Goal: Transaction & Acquisition: Purchase product/service

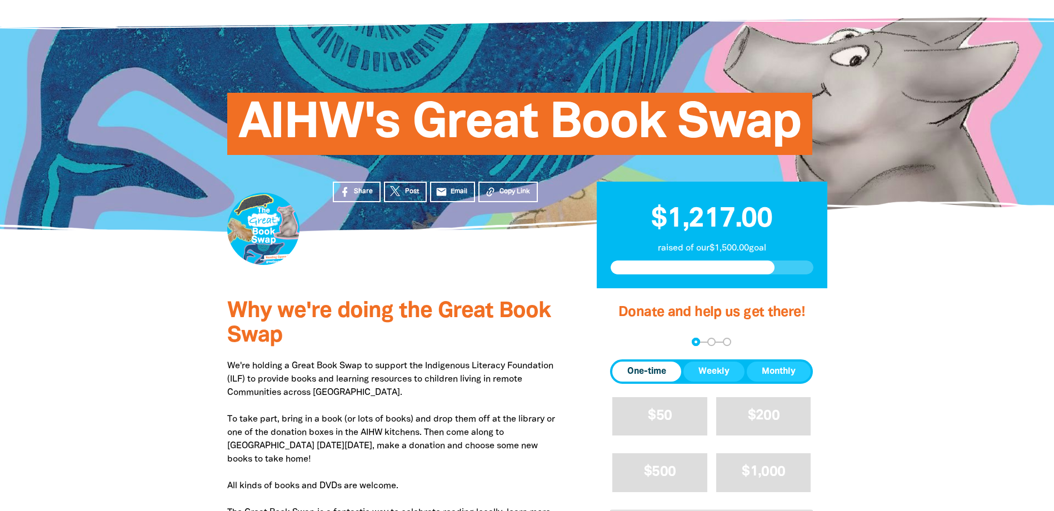
scroll to position [167, 0]
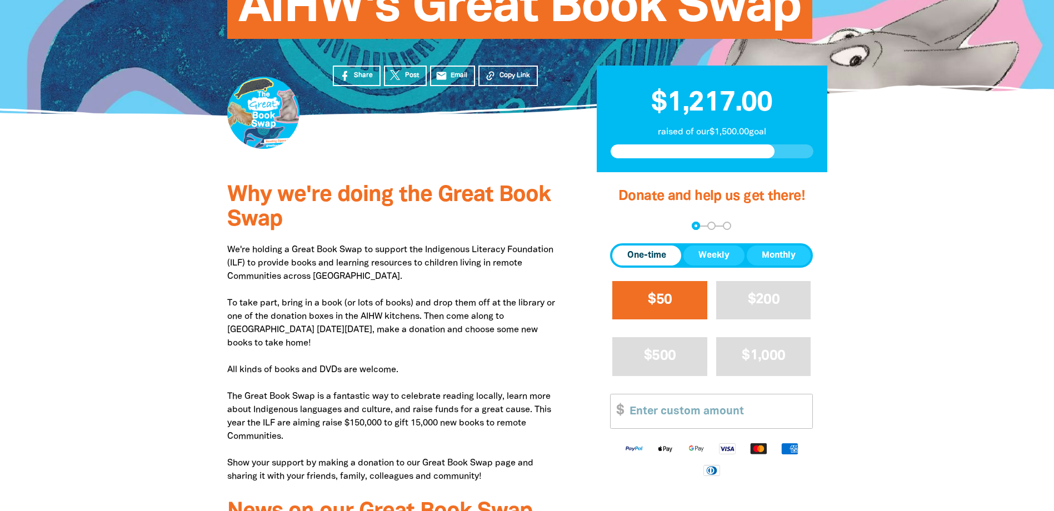
click at [695, 313] on button "$50" at bounding box center [659, 300] width 95 height 38
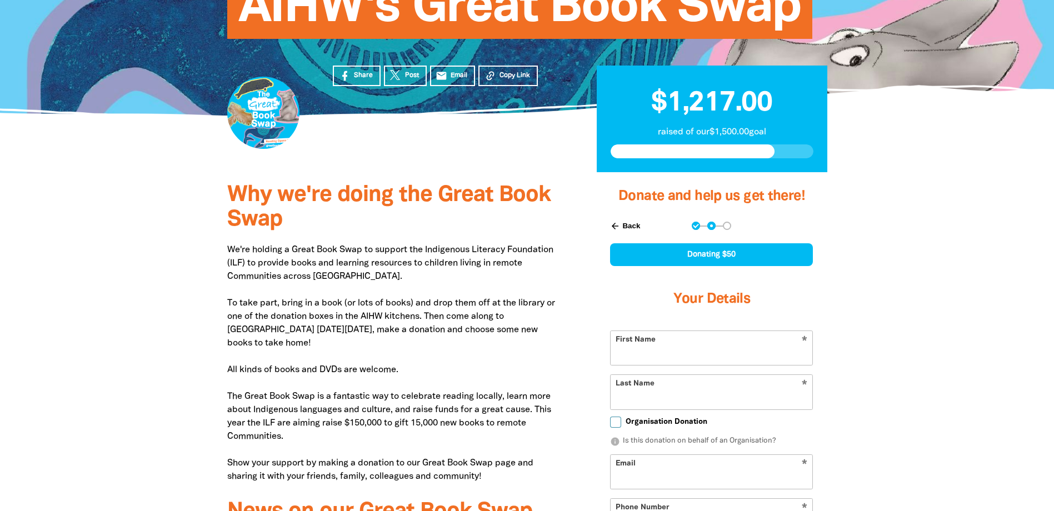
select select "AU"
click at [702, 349] on input "First Name" at bounding box center [712, 348] width 202 height 34
type input "[PERSON_NAME]"
type input "[PERSON_NAME][EMAIL_ADDRESS][PERSON_NAME][DOMAIN_NAME]"
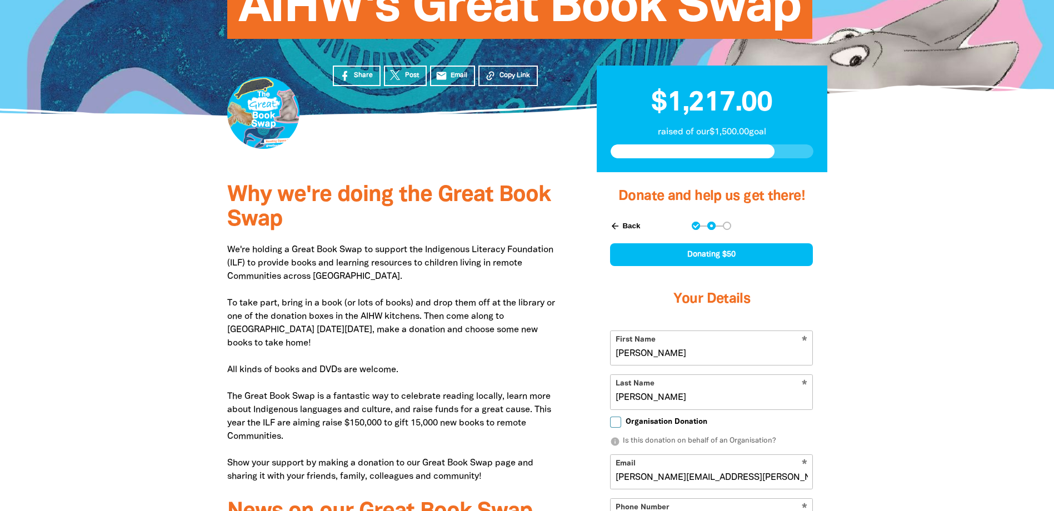
type input "[PHONE_NUMBER]"
type input "[STREET_ADDRESS],"
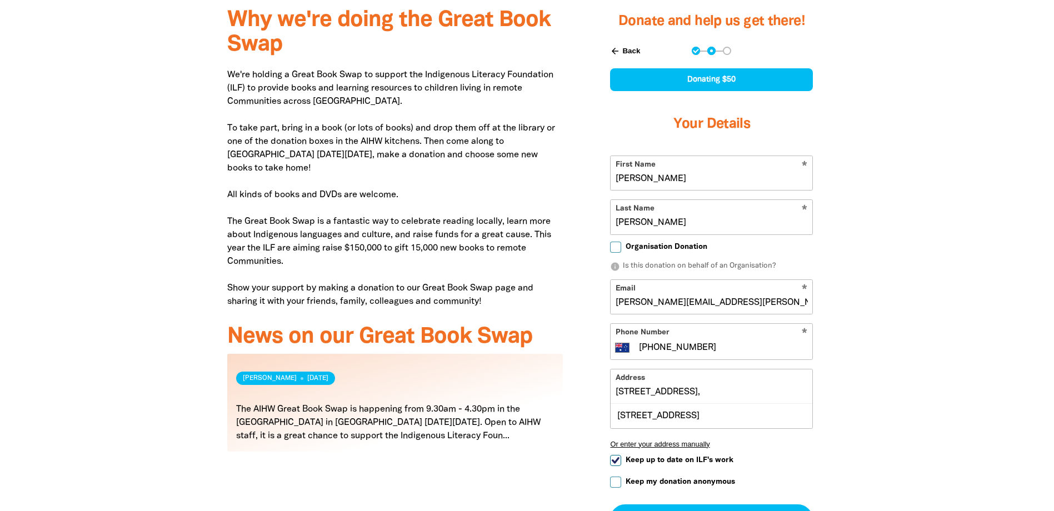
scroll to position [389, 0]
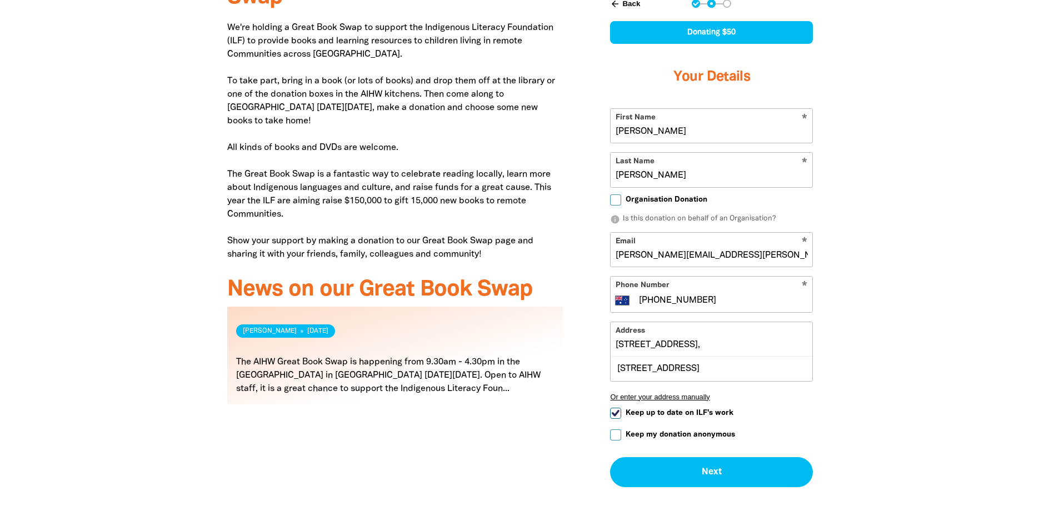
click at [737, 300] on input "[PHONE_NUMBER]" at bounding box center [723, 300] width 170 height 13
type input "[PHONE_NUMBER]"
click at [770, 368] on div "[STREET_ADDRESS]" at bounding box center [712, 369] width 202 height 24
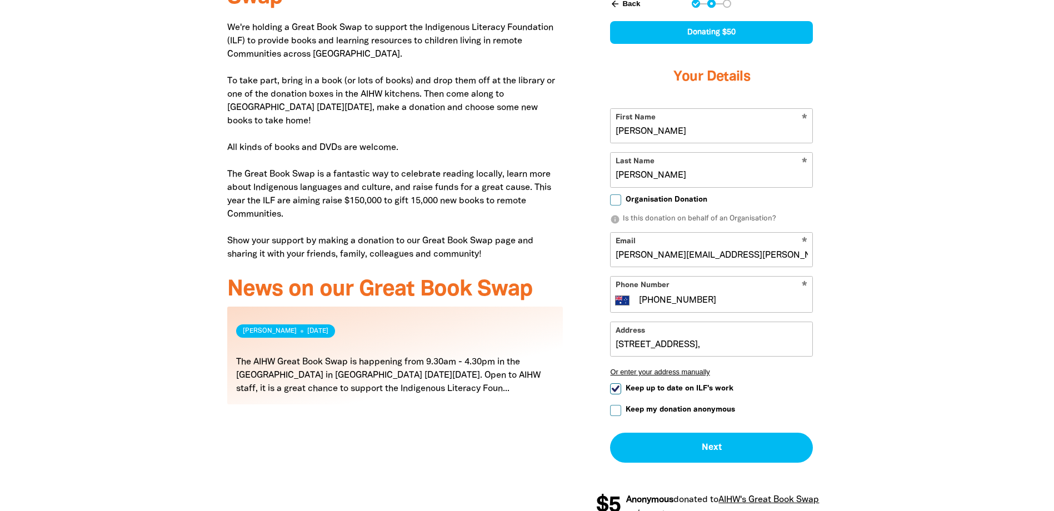
type input "[STREET_ADDRESS]"
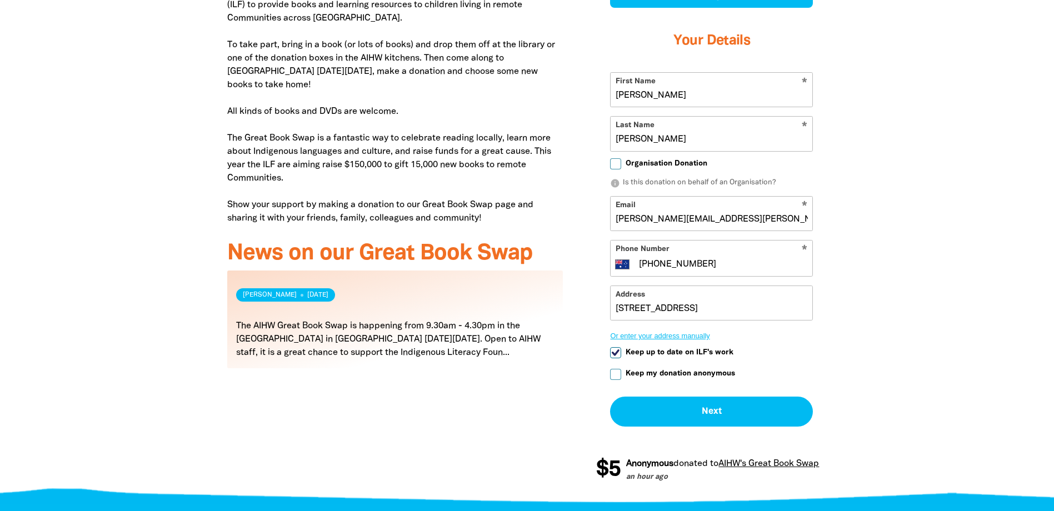
scroll to position [444, 0]
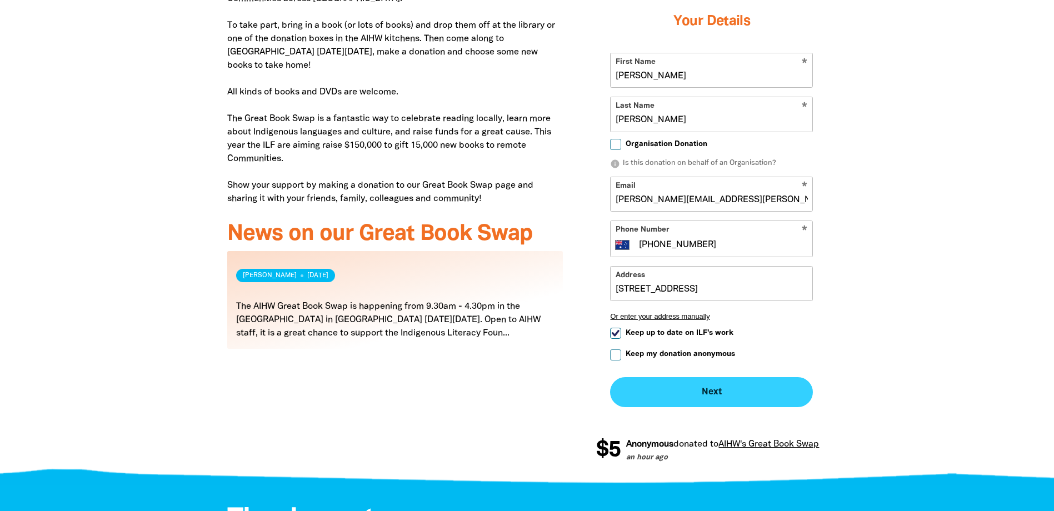
click at [702, 397] on button "Next chevron_right" at bounding box center [711, 392] width 203 height 30
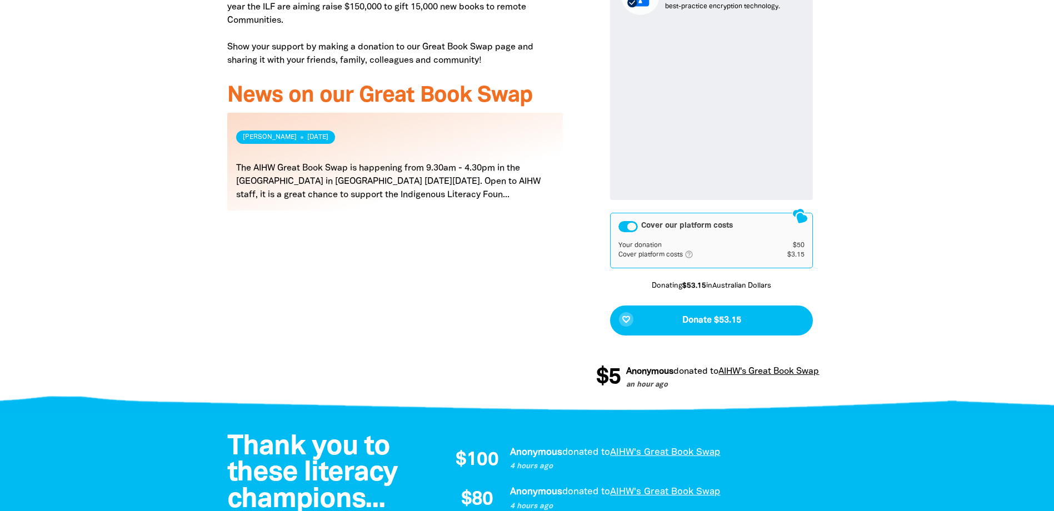
scroll to position [587, 0]
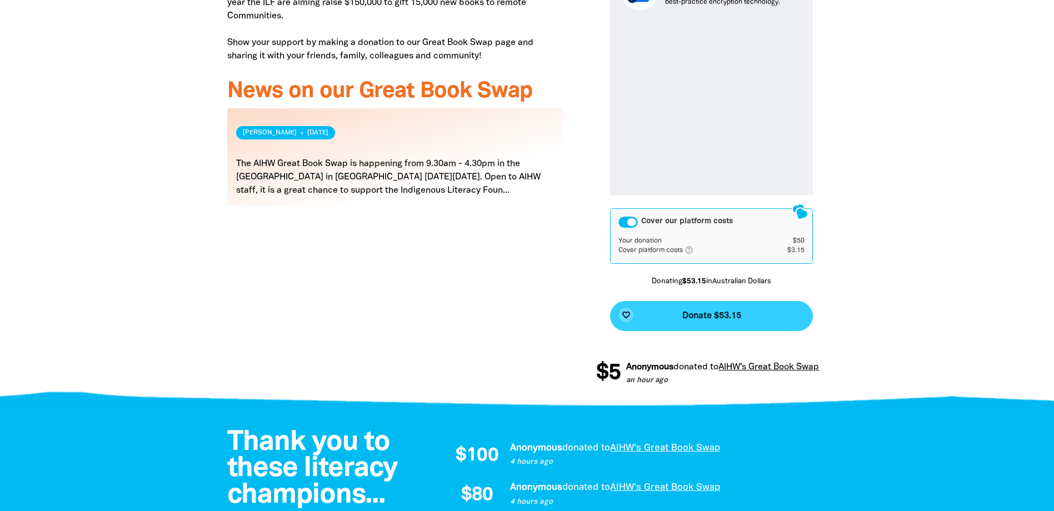
click at [760, 304] on button "favorite_border Donate $53.15" at bounding box center [711, 316] width 203 height 30
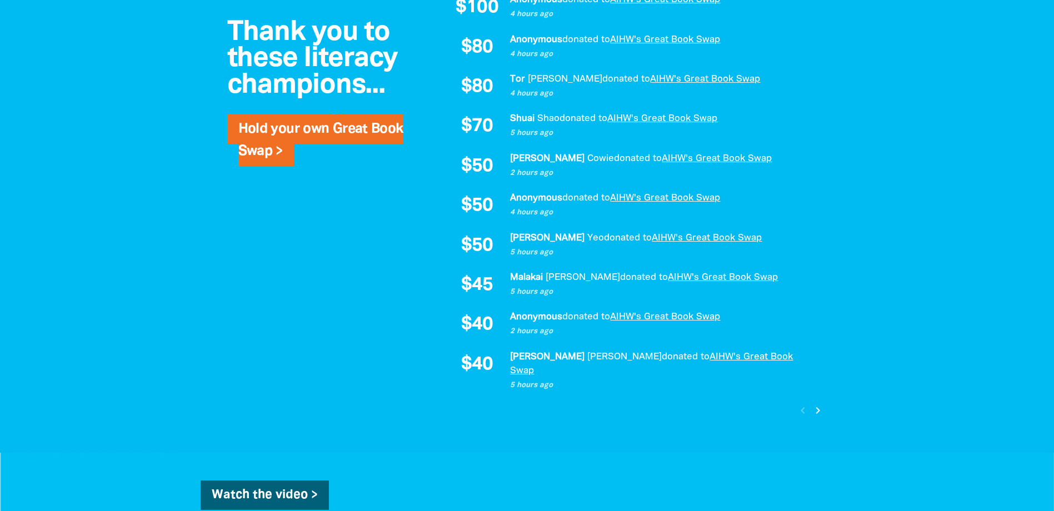
scroll to position [915, 0]
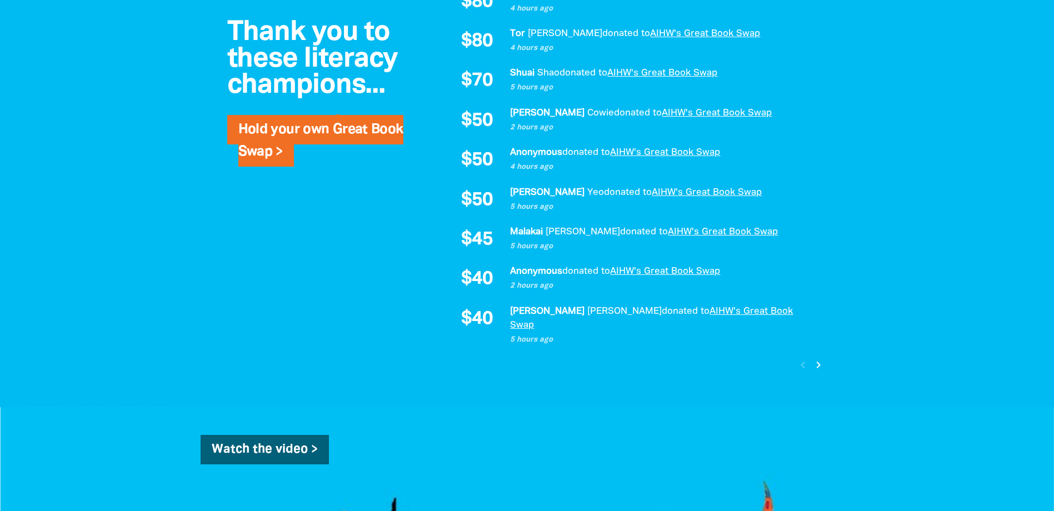
click at [820, 358] on icon "chevron_right" at bounding box center [818, 364] width 13 height 13
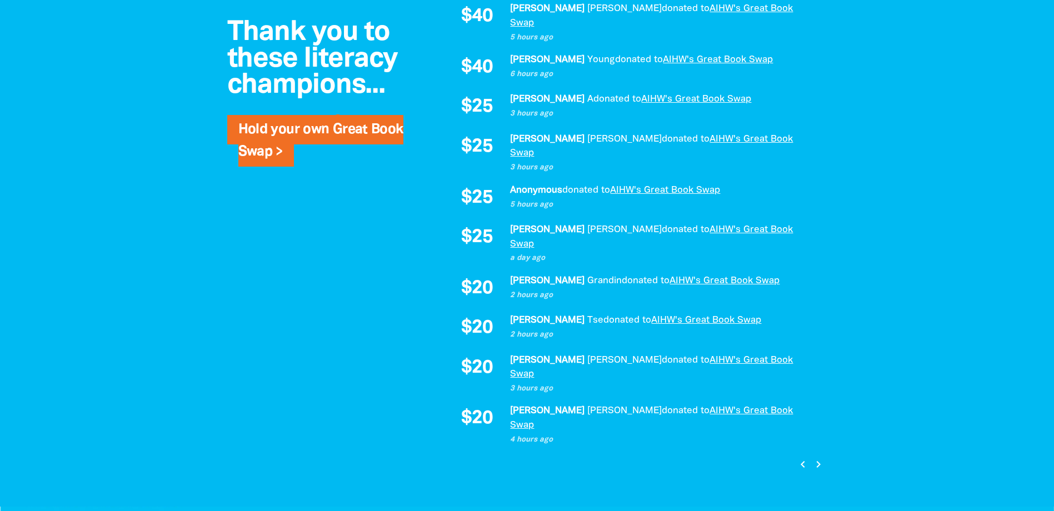
scroll to position [809, 0]
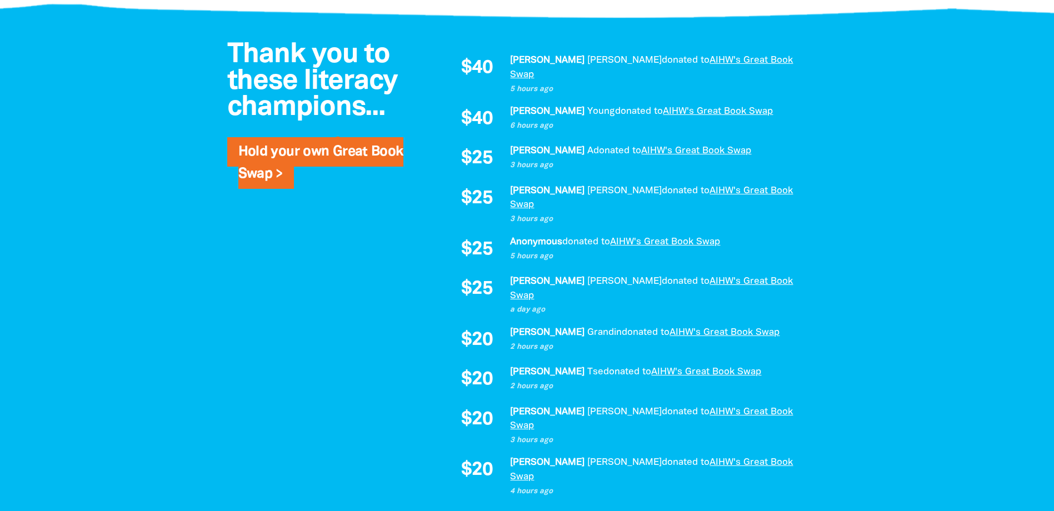
click at [818, 509] on icon "chevron_right" at bounding box center [818, 515] width 13 height 13
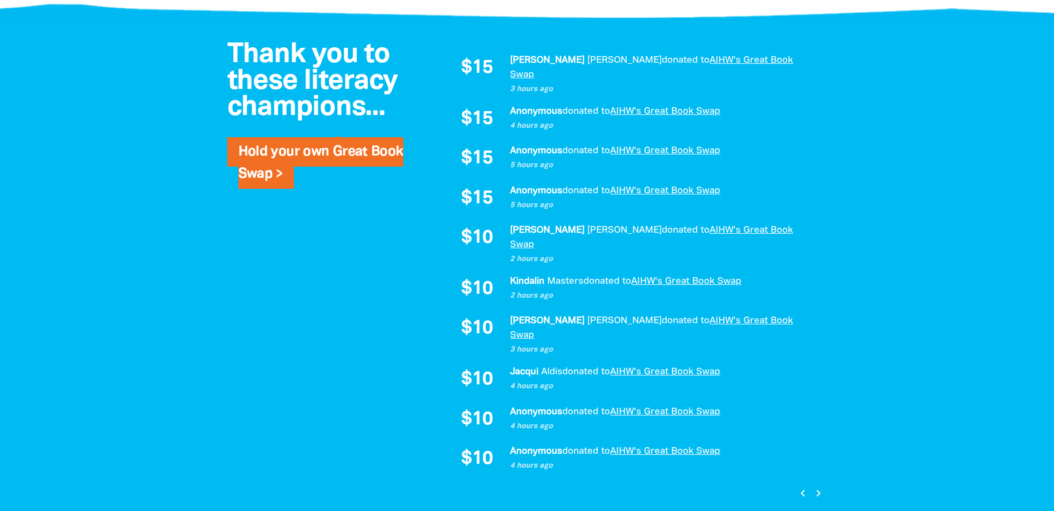
click at [818, 487] on icon "chevron_right" at bounding box center [818, 493] width 13 height 13
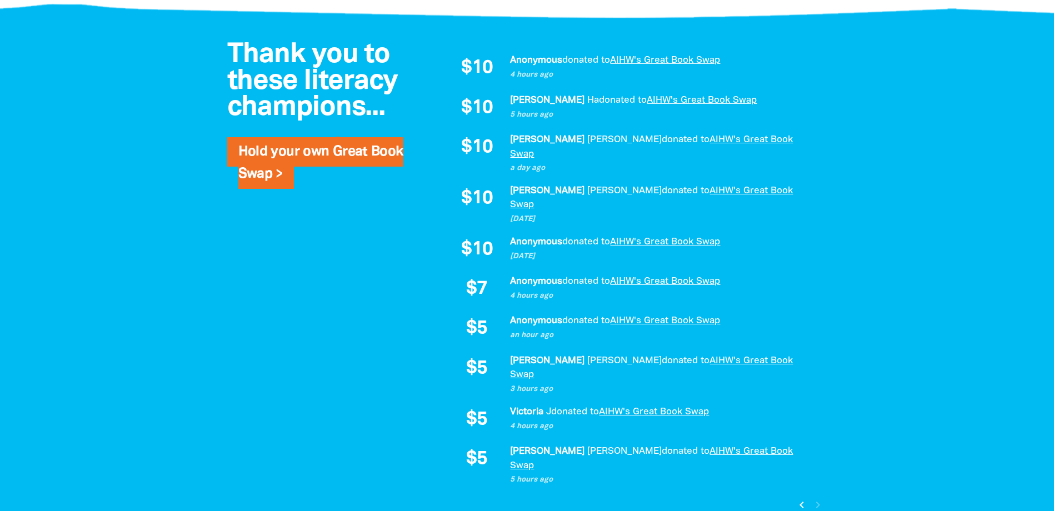
click at [798, 498] on icon "chevron_left" at bounding box center [801, 504] width 13 height 13
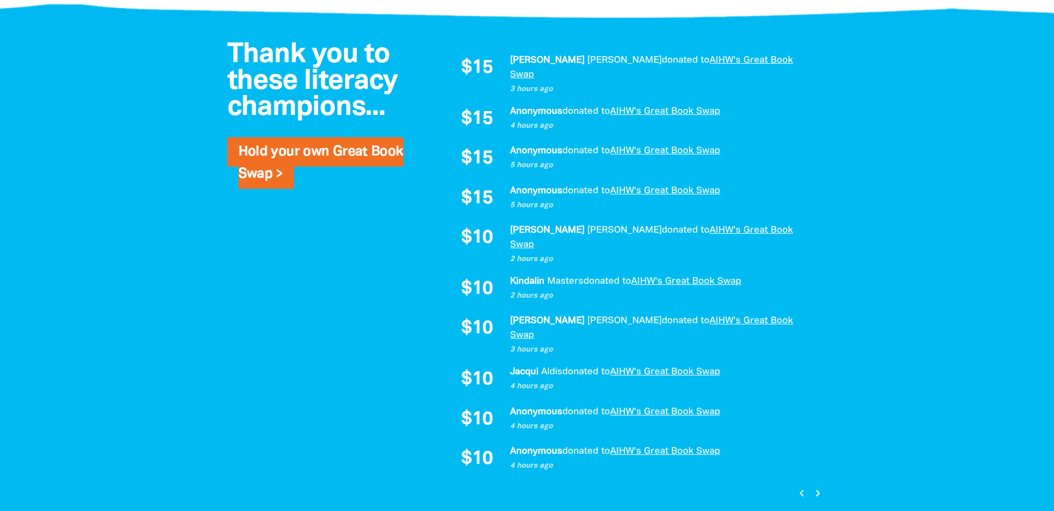
click at [798, 487] on icon "chevron_left" at bounding box center [801, 493] width 13 height 13
click at [799, 487] on icon "chevron_left" at bounding box center [801, 493] width 13 height 13
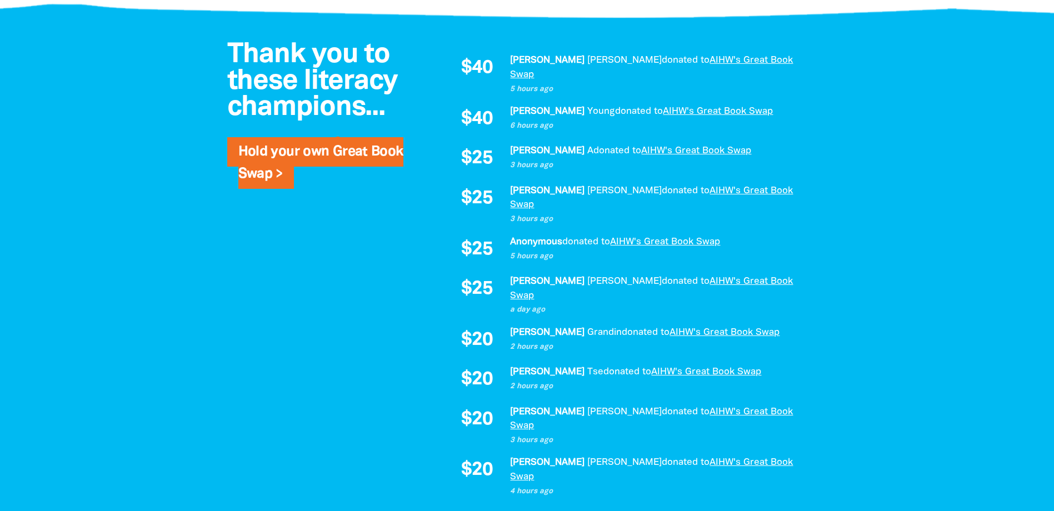
click at [800, 509] on icon "chevron_left" at bounding box center [801, 515] width 13 height 13
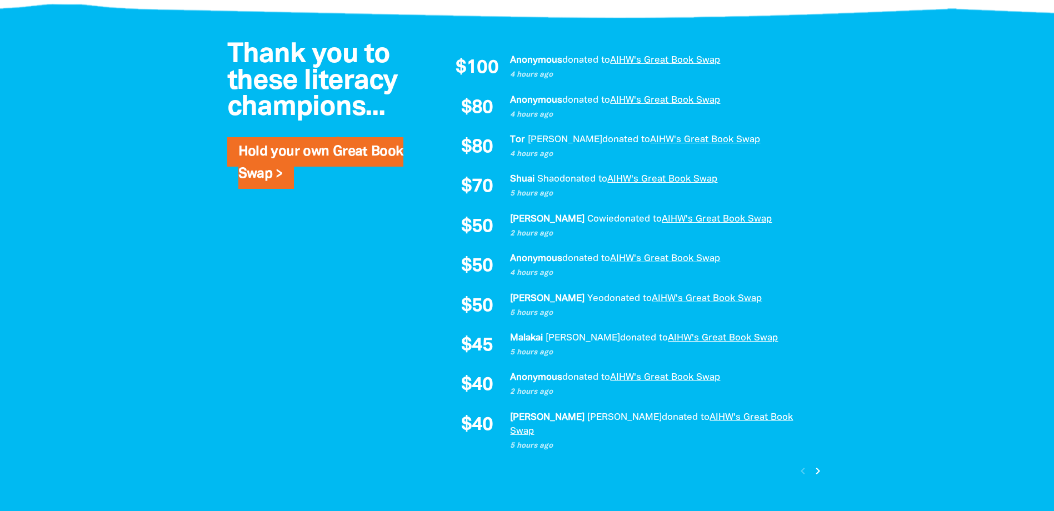
click at [800, 462] on div "chevron_left chevron_right" at bounding box center [810, 471] width 34 height 19
click at [396, 386] on div "Thank you to these literacy champions... Hold your own Great Book Swap > $100 A…" at bounding box center [527, 266] width 667 height 493
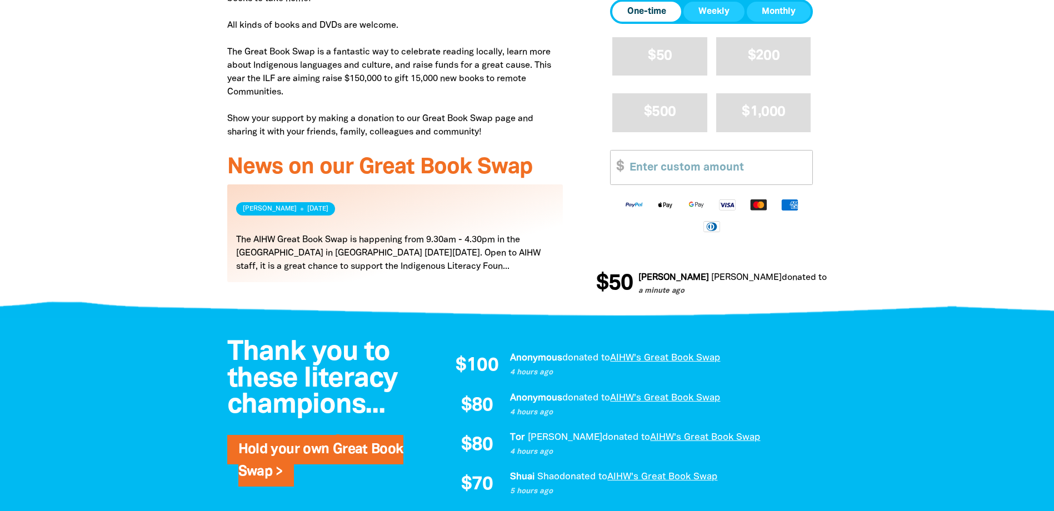
scroll to position [531, 0]
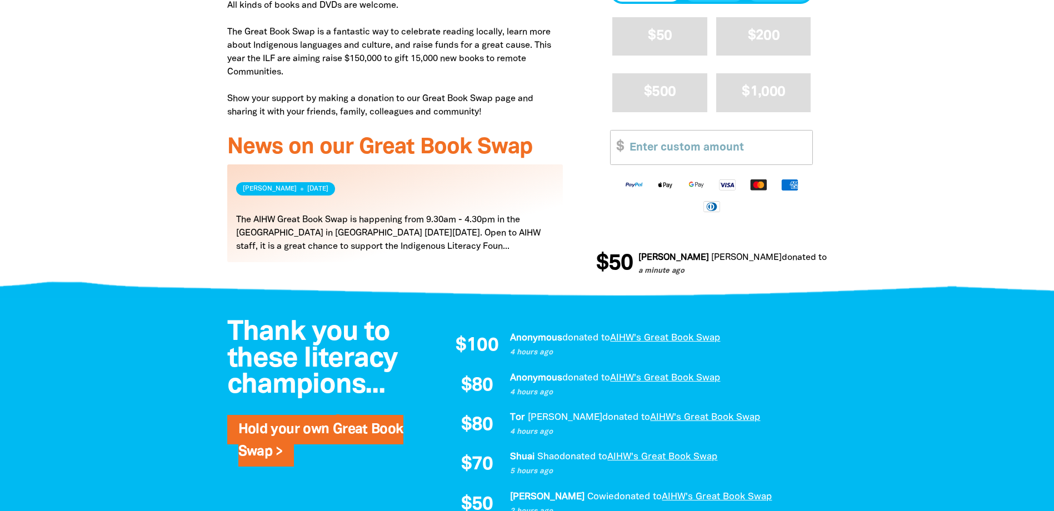
click at [418, 237] on link "Read more" at bounding box center [395, 213] width 336 height 98
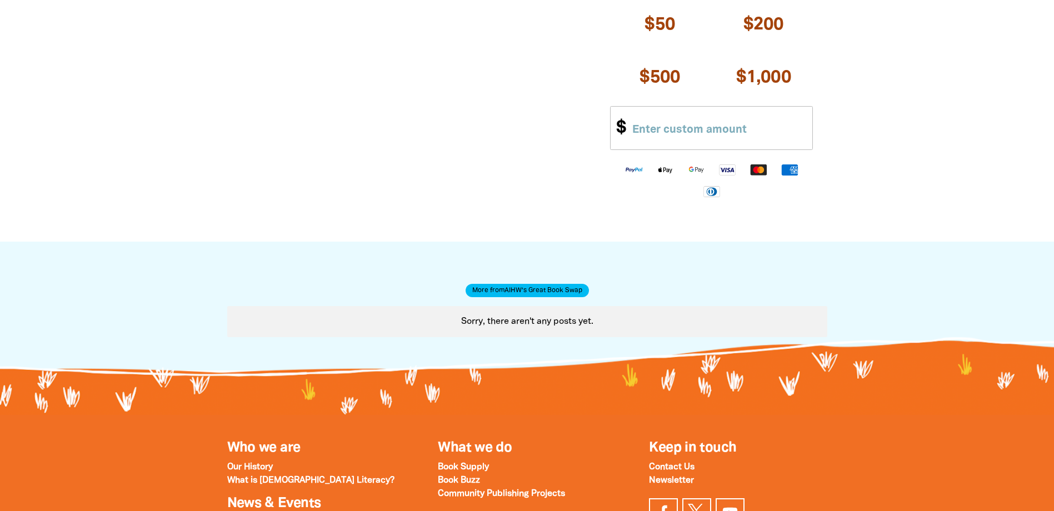
scroll to position [278, 0]
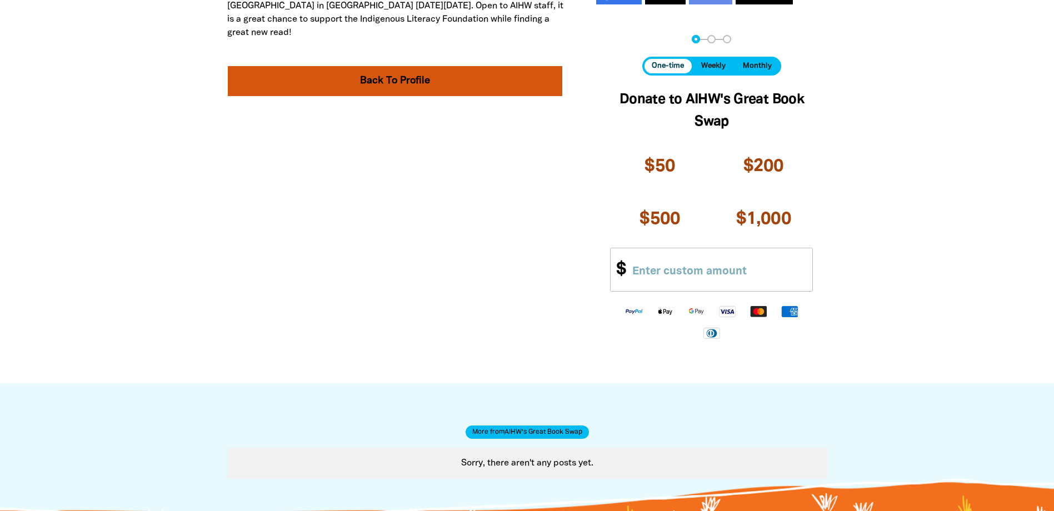
click at [404, 84] on link "Back To Profile" at bounding box center [395, 81] width 335 height 30
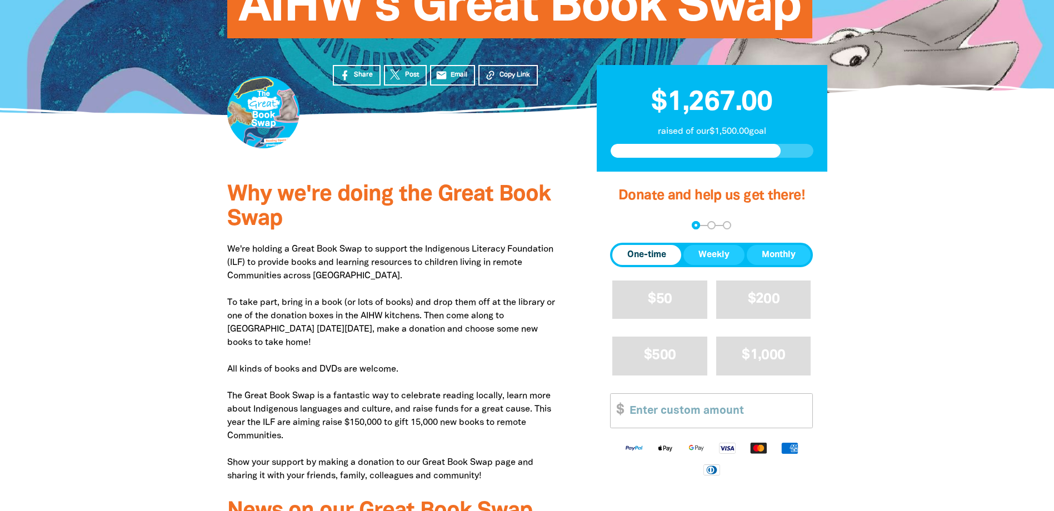
scroll to position [167, 0]
